Goal: Navigation & Orientation: Understand site structure

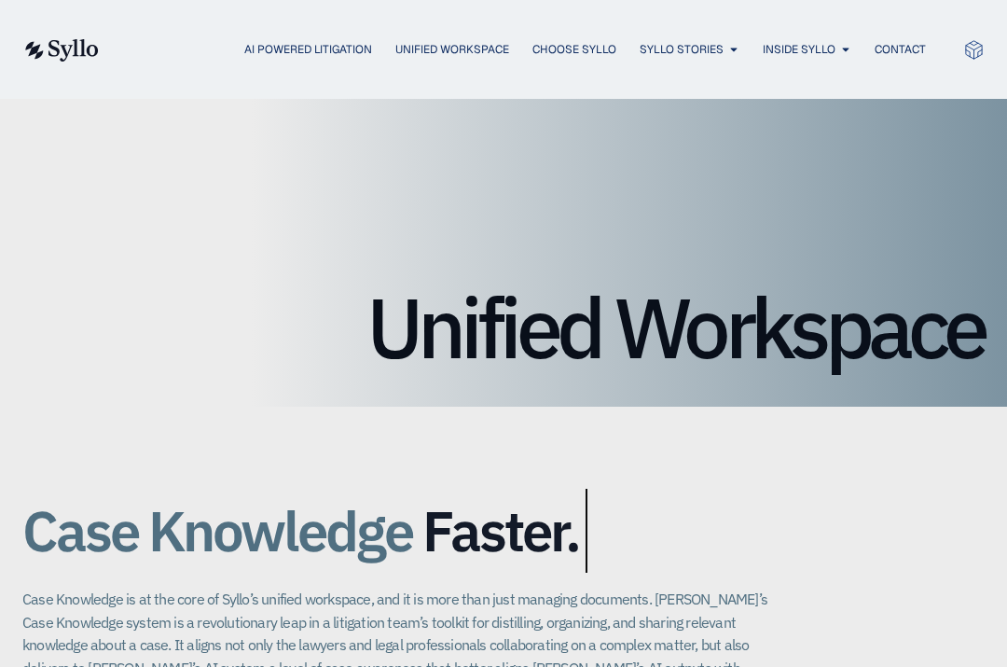
click at [795, 49] on span "Inside Syllo" at bounding box center [799, 49] width 73 height 17
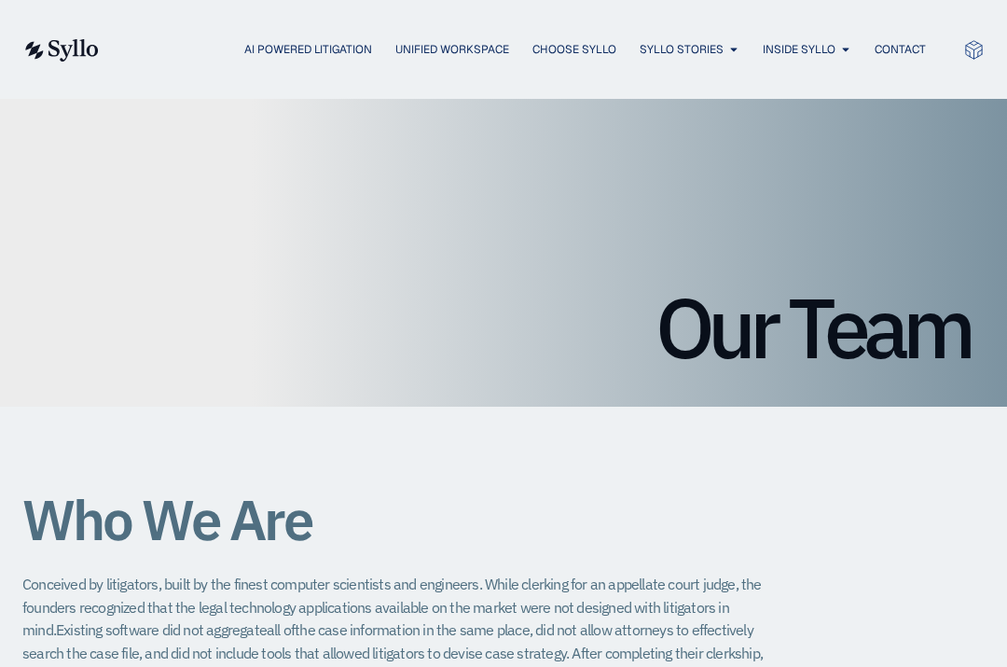
click at [284, 49] on span "AI Powered Litigation" at bounding box center [308, 49] width 128 height 17
